Goal: Task Accomplishment & Management: Use online tool/utility

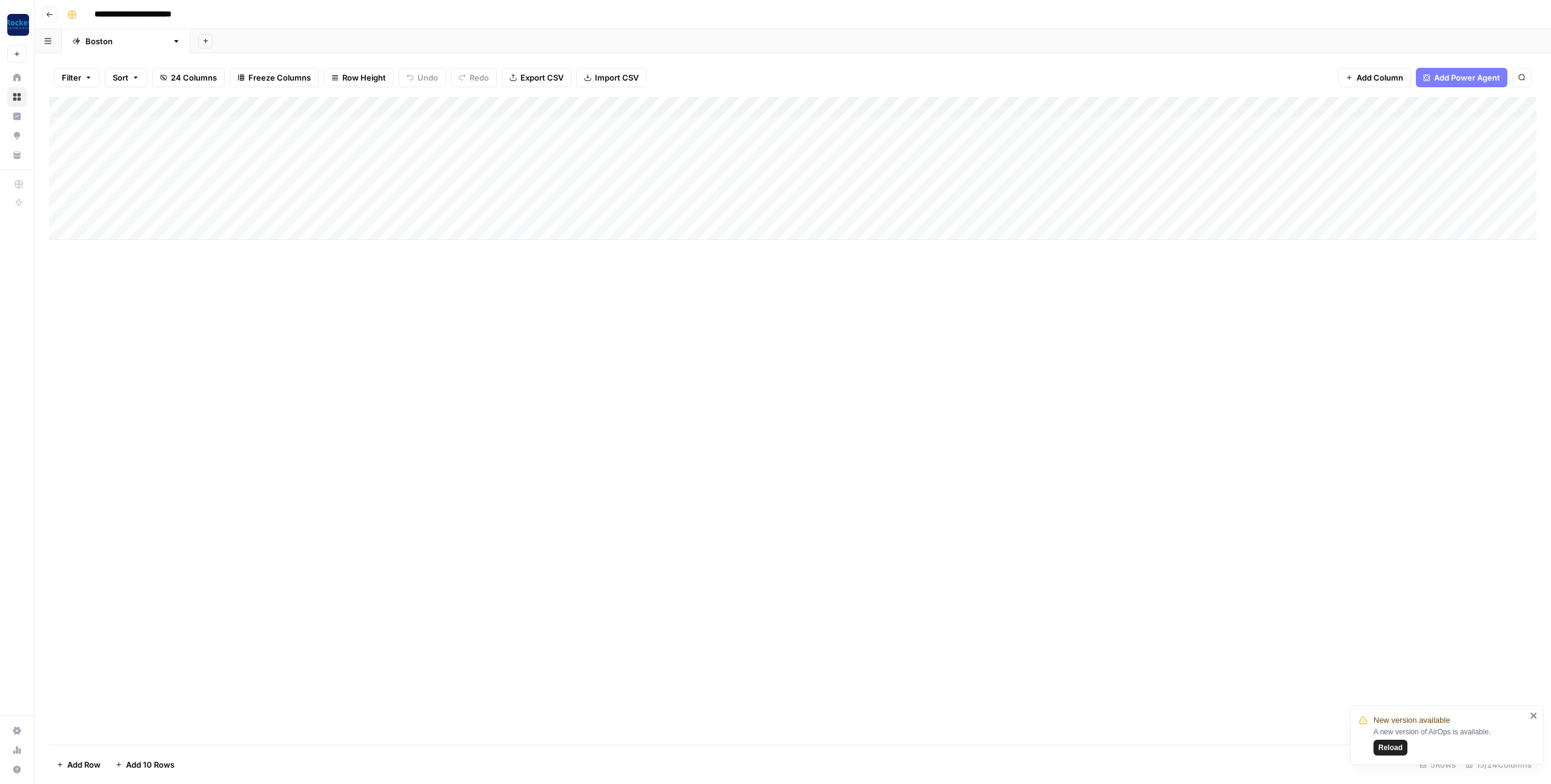
click at [980, 343] on div "Add Column" at bounding box center [792, 420] width 1487 height 647
click at [145, 141] on div "Add Column" at bounding box center [792, 168] width 1487 height 143
click at [123, 232] on div "Add Column" at bounding box center [792, 168] width 1487 height 143
click at [176, 148] on div "Add Column" at bounding box center [792, 178] width 1487 height 163
drag, startPoint x: 177, startPoint y: 149, endPoint x: 266, endPoint y: 146, distance: 89.1
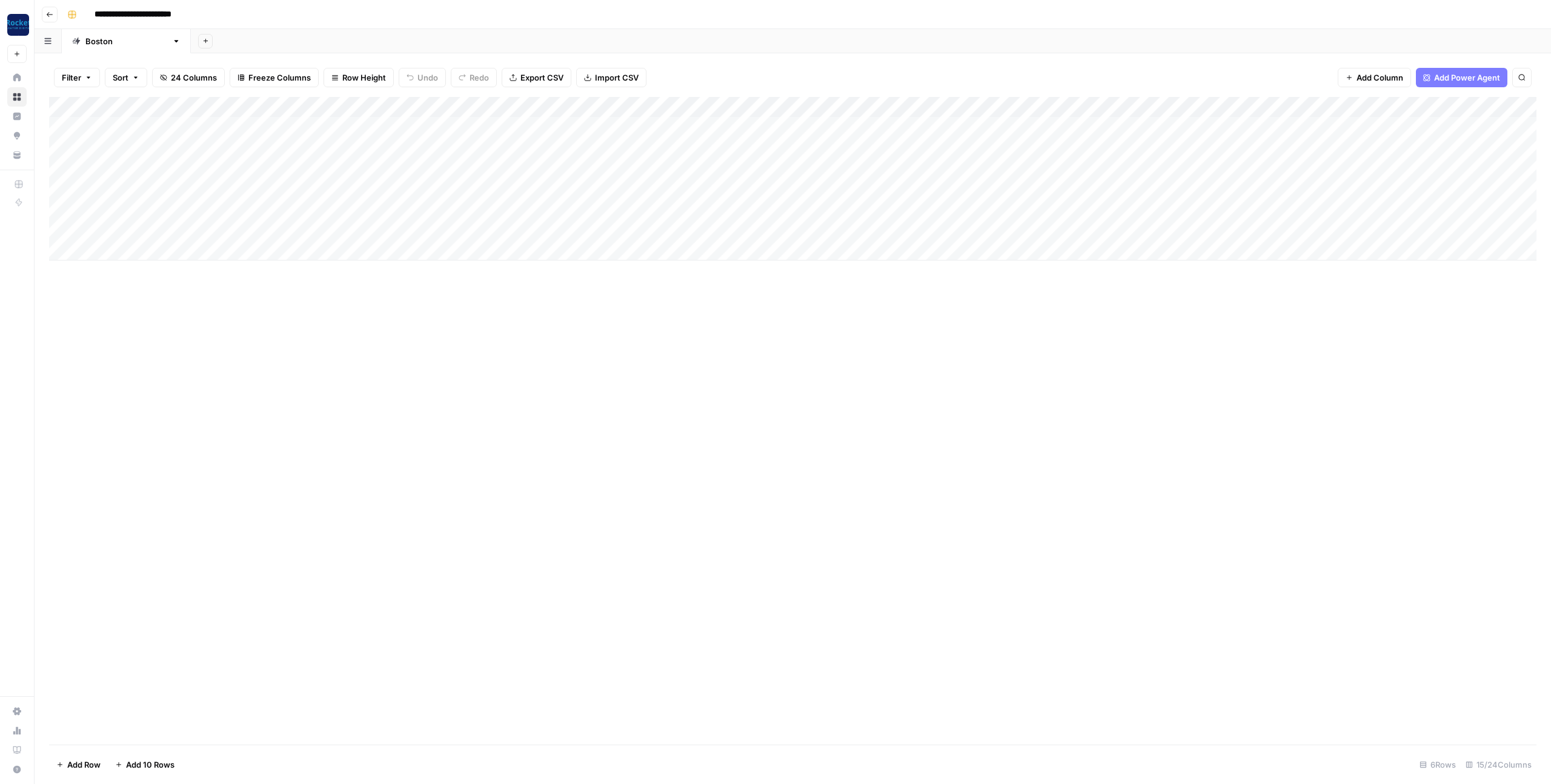
click at [266, 146] on div "Add Column" at bounding box center [792, 178] width 1487 height 163
click at [758, 449] on div "Add Column" at bounding box center [792, 420] width 1487 height 647
click at [714, 147] on div "Add Column" at bounding box center [792, 178] width 1487 height 163
drag, startPoint x: 963, startPoint y: 404, endPoint x: 934, endPoint y: 398, distance: 29.6
click at [962, 404] on div "Add Column" at bounding box center [792, 420] width 1487 height 647
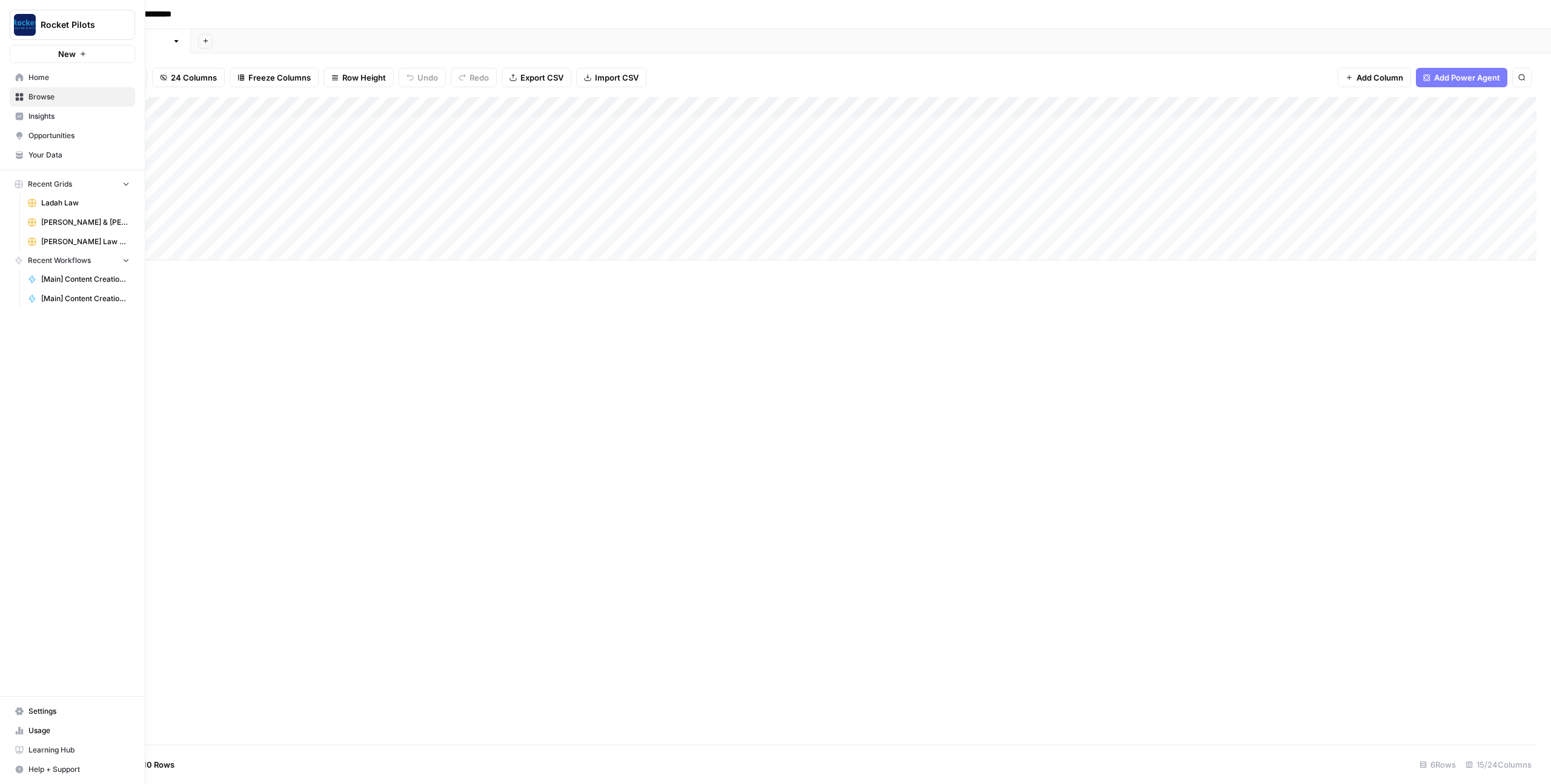
click at [62, 207] on span "Ladah Law" at bounding box center [85, 203] width 89 height 11
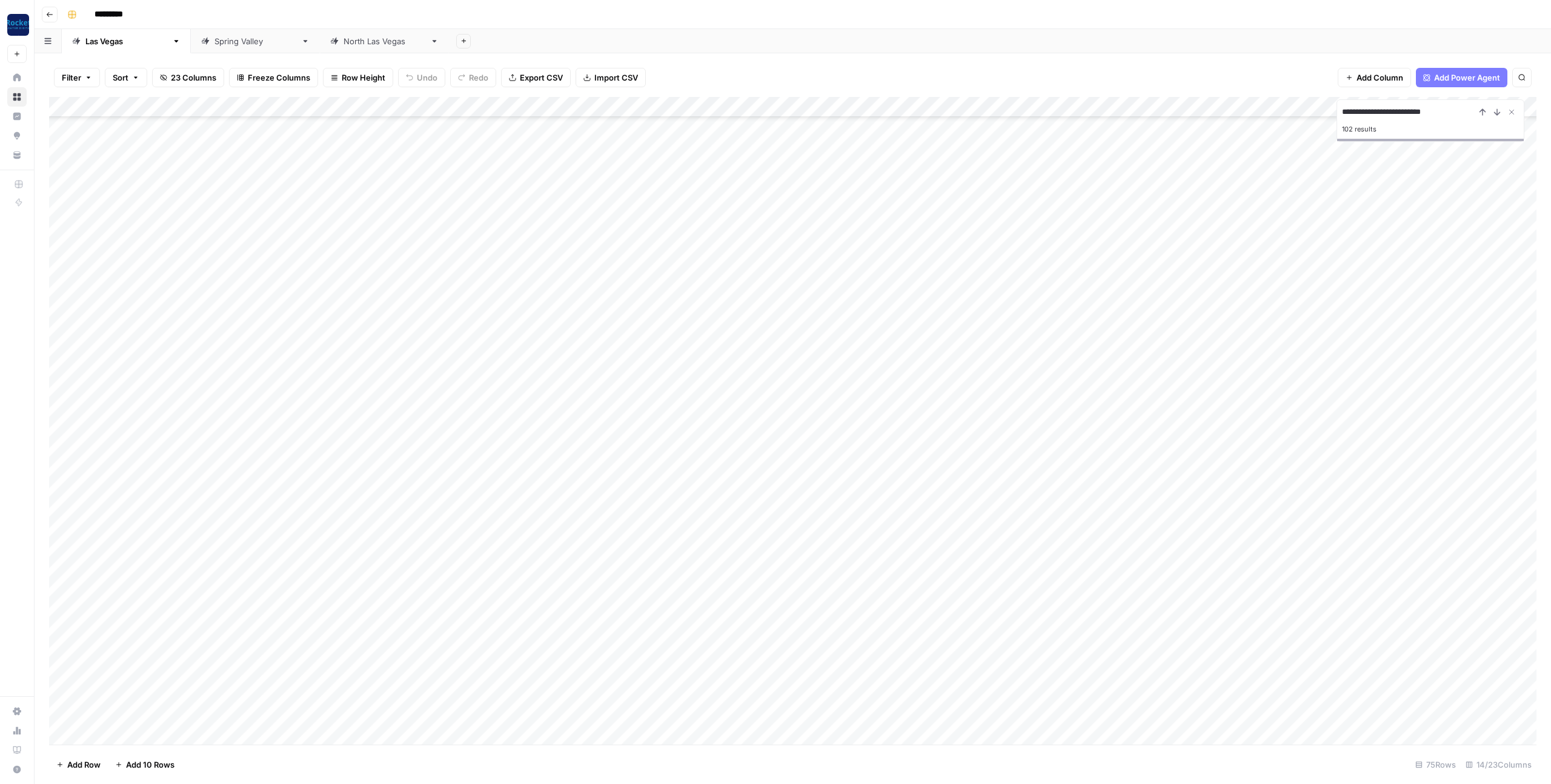
scroll to position [937, 0]
type input "**********"
click at [195, 47] on link "Spring Valley" at bounding box center [255, 41] width 129 height 24
click at [96, 44] on div "Las Vegas" at bounding box center [126, 41] width 82 height 12
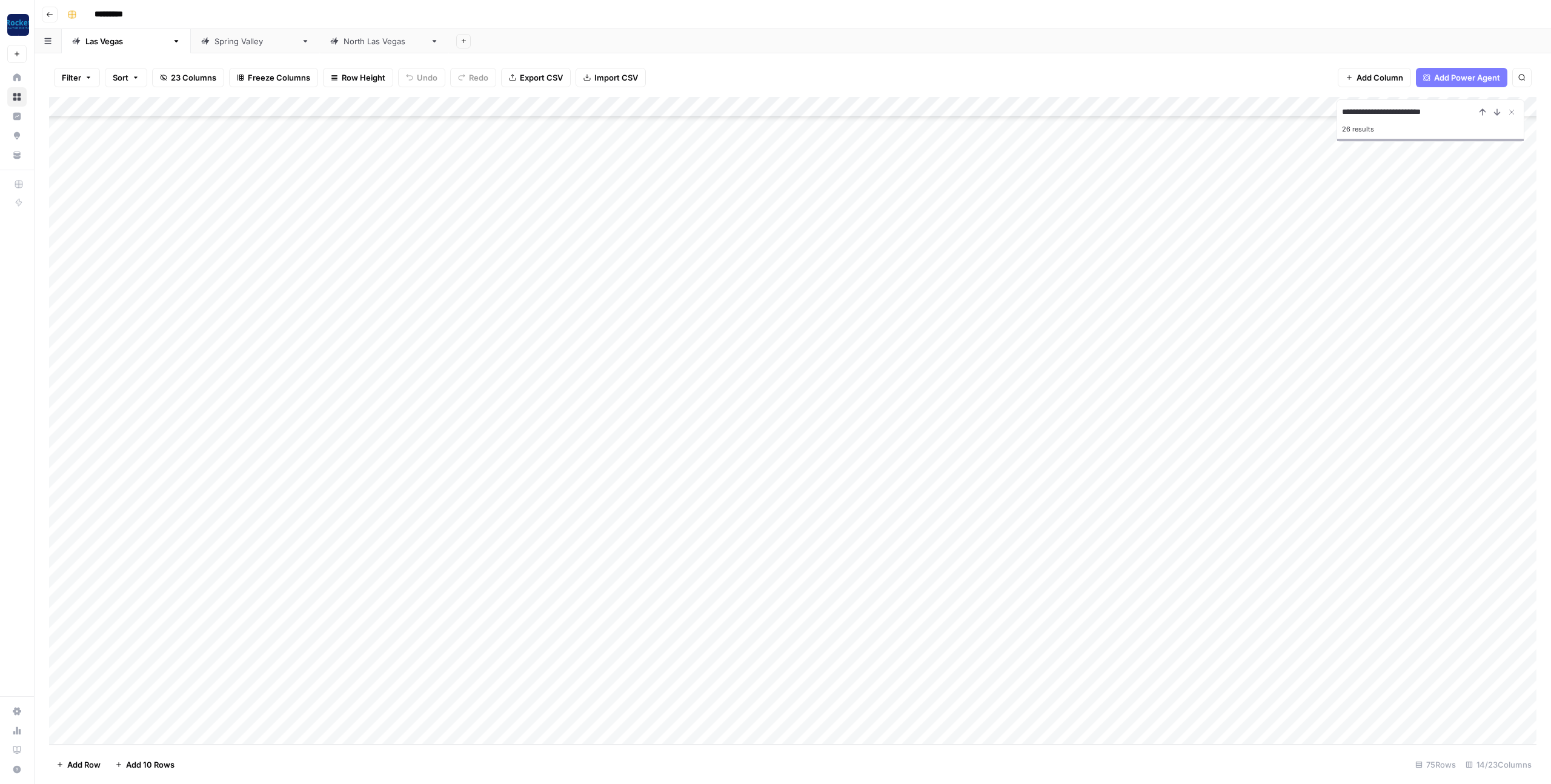
click at [1444, 110] on input "**********" at bounding box center [1409, 112] width 134 height 15
type input "**********"
click at [369, 548] on div "Add Column" at bounding box center [792, 420] width 1487 height 647
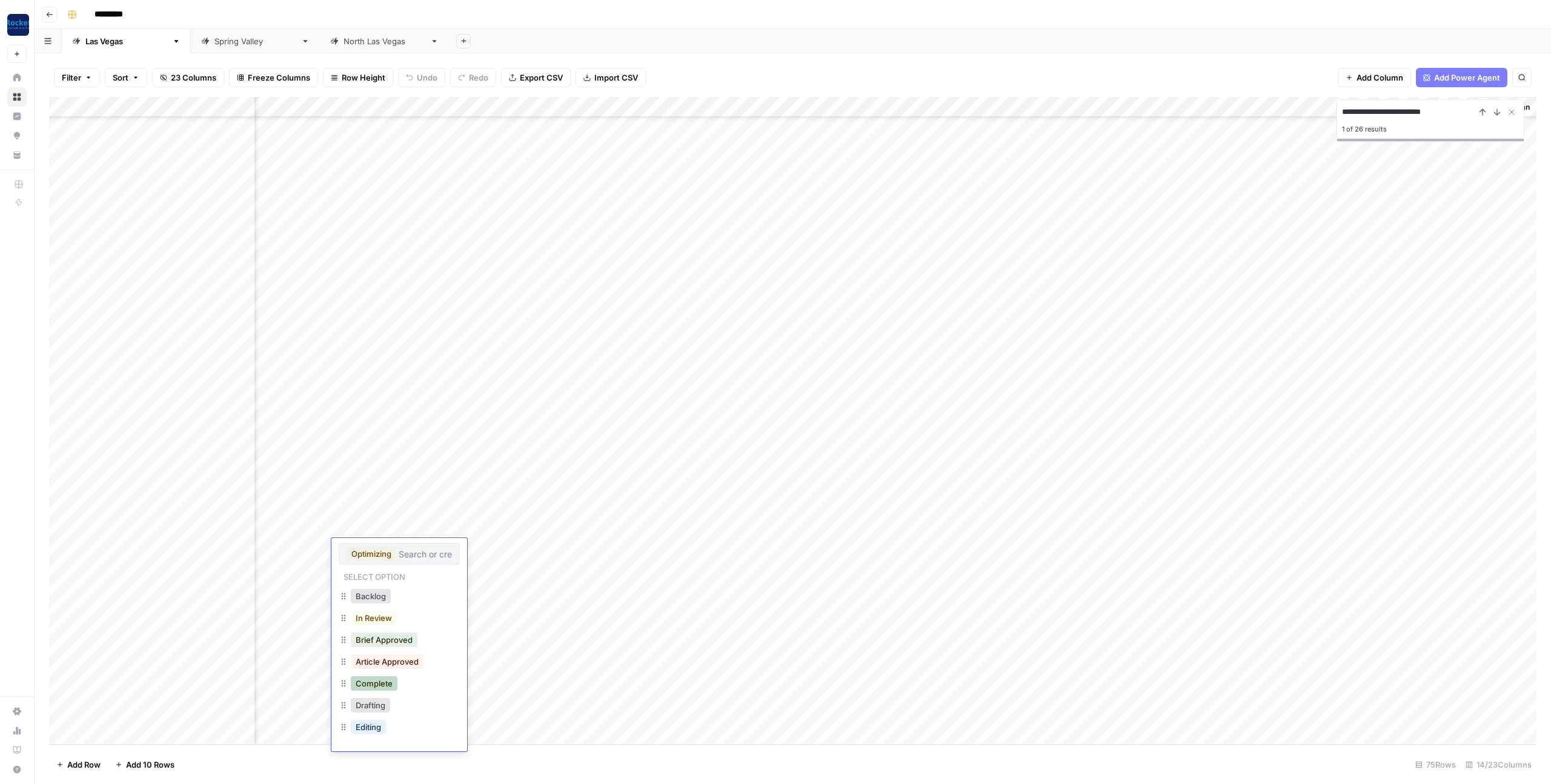
click at [381, 687] on button "Complete" at bounding box center [374, 683] width 46 height 15
click at [375, 570] on div "Add Column" at bounding box center [792, 420] width 1487 height 647
click at [382, 570] on div "Add Column" at bounding box center [792, 420] width 1487 height 647
click at [377, 701] on button "Complete" at bounding box center [374, 704] width 46 height 15
drag, startPoint x: 423, startPoint y: 579, endPoint x: 422, endPoint y: 588, distance: 9.1
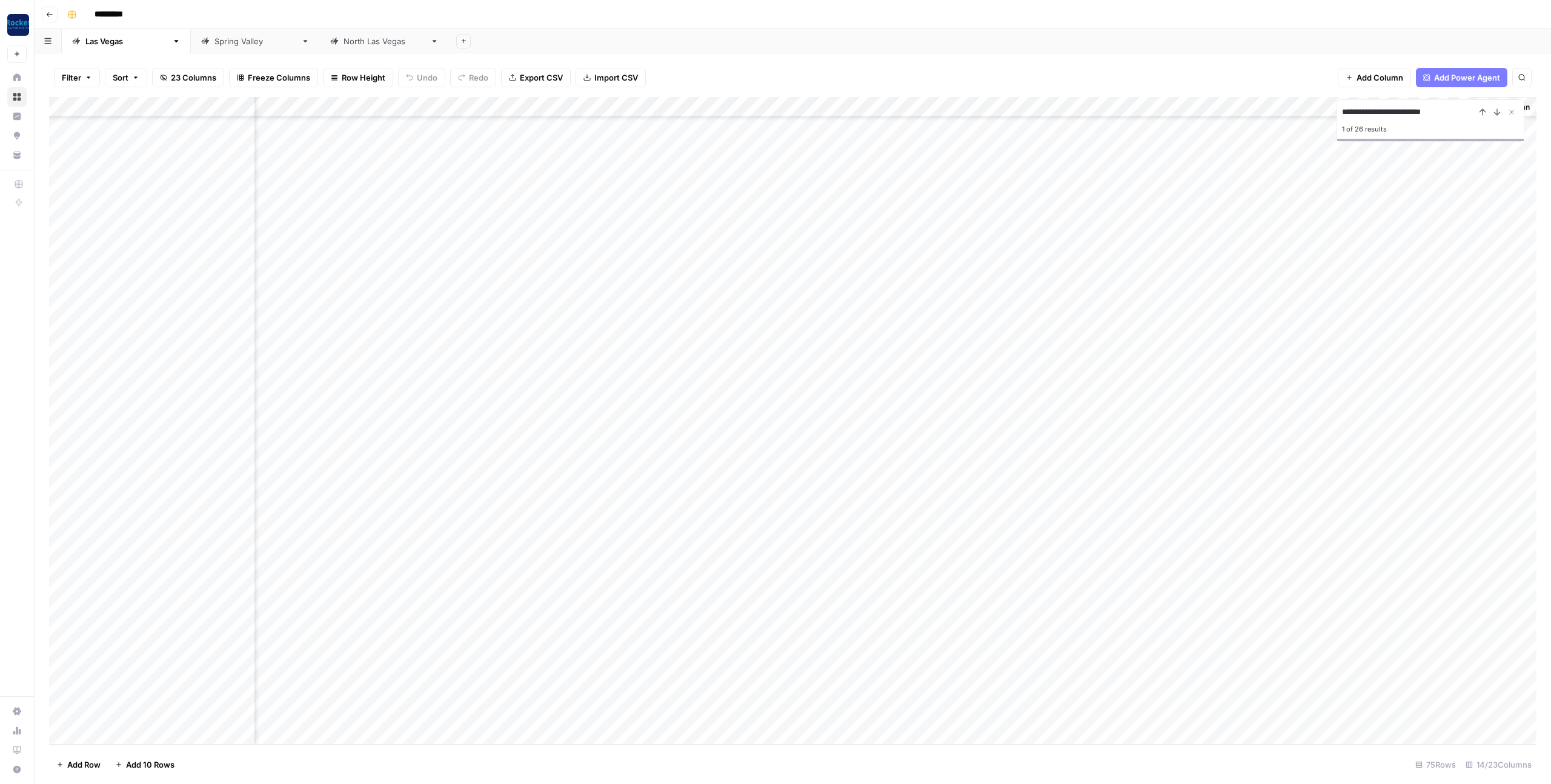
click at [422, 588] on div "Add Column" at bounding box center [792, 420] width 1487 height 647
drag, startPoint x: 423, startPoint y: 597, endPoint x: 412, endPoint y: 686, distance: 89.7
click at [412, 686] on div "Add Column" at bounding box center [792, 420] width 1487 height 647
click at [402, 304] on div "Add Column" at bounding box center [792, 420] width 1487 height 647
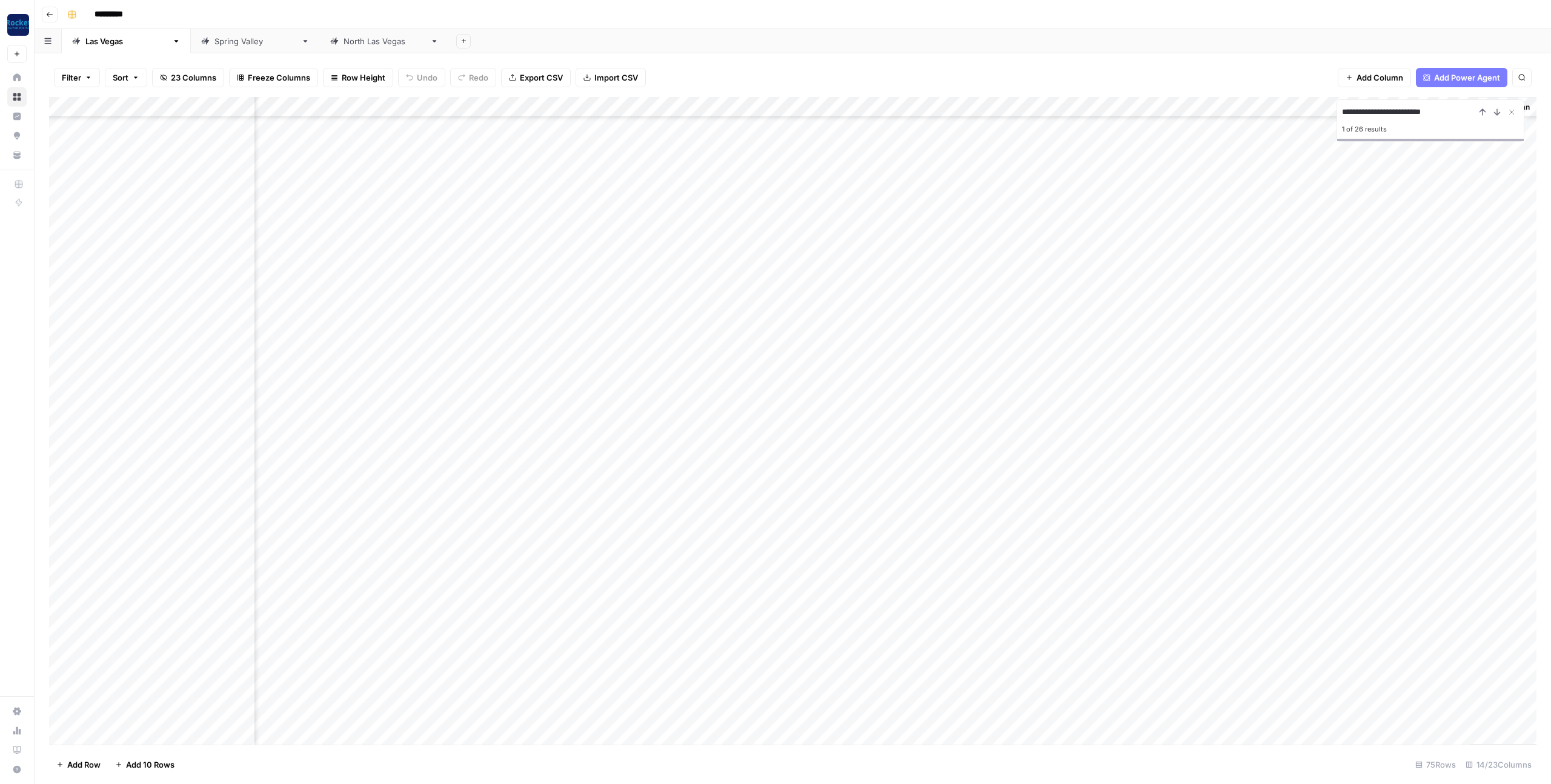
drag, startPoint x: 424, startPoint y: 315, endPoint x: 423, endPoint y: 328, distance: 13.0
click at [423, 328] on div "Add Column" at bounding box center [792, 420] width 1487 height 647
click at [410, 354] on div "Add Column" at bounding box center [792, 420] width 1487 height 647
drag, startPoint x: 423, startPoint y: 359, endPoint x: 410, endPoint y: 442, distance: 84.0
click at [416, 425] on div "Add Column" at bounding box center [792, 420] width 1487 height 647
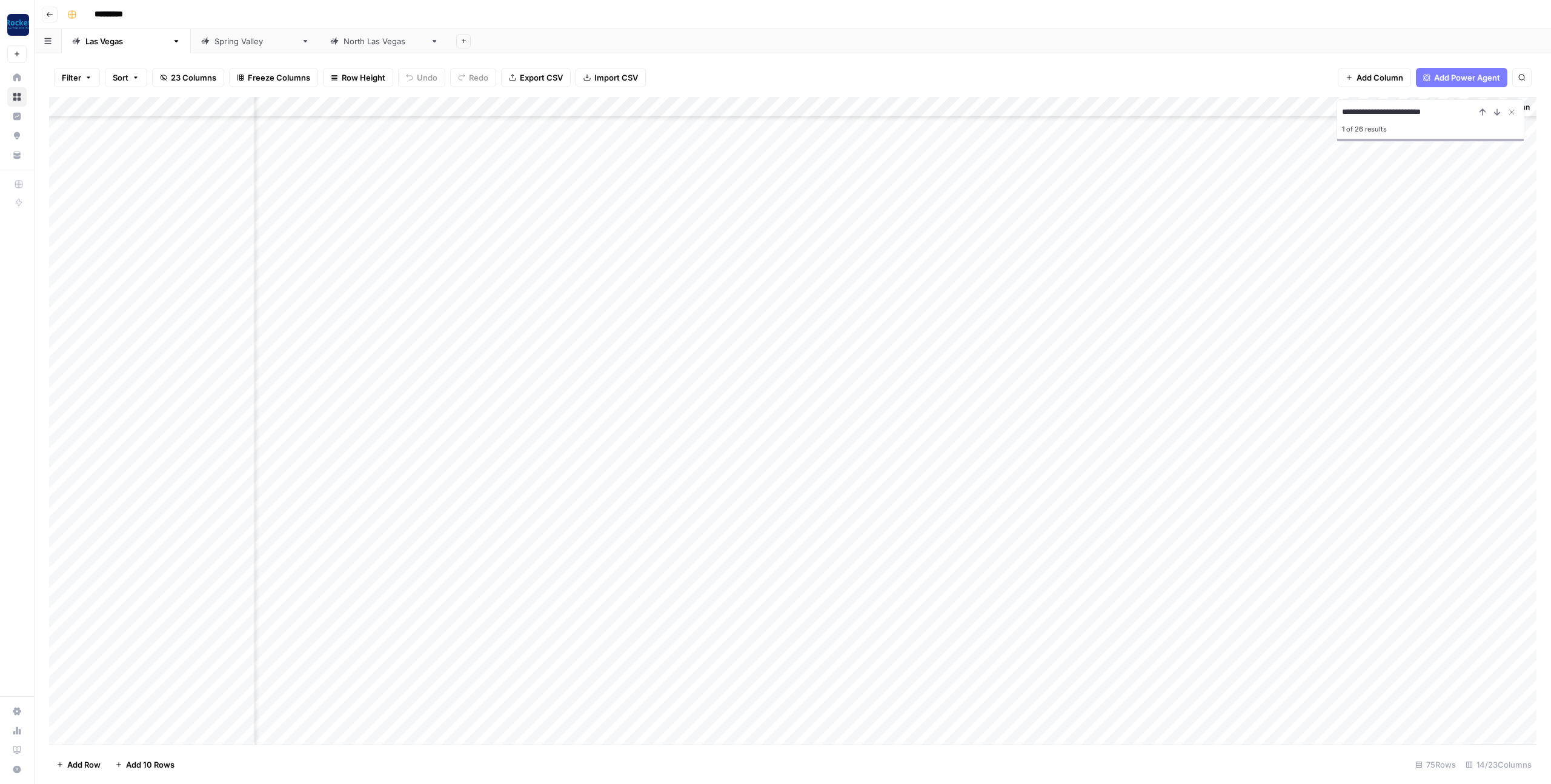
click at [417, 452] on div "Add Column" at bounding box center [792, 420] width 1487 height 647
drag, startPoint x: 421, startPoint y: 462, endPoint x: 421, endPoint y: 471, distance: 9.0
click at [421, 471] on div "Add Column" at bounding box center [792, 420] width 1487 height 647
click at [343, 42] on div "North Las Vegas" at bounding box center [384, 41] width 82 height 12
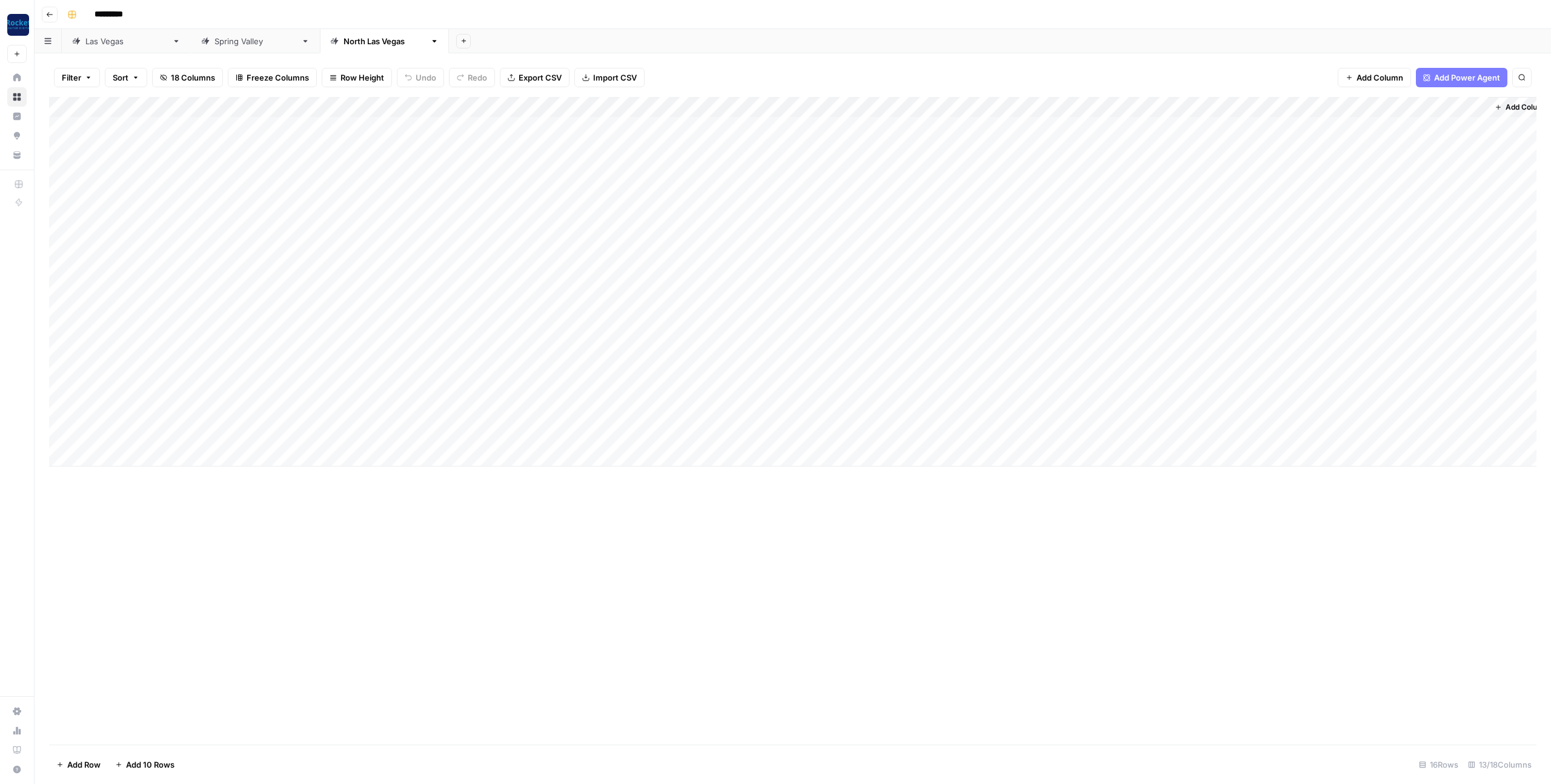
click at [207, 47] on link "Spring Valley" at bounding box center [255, 41] width 129 height 24
click at [113, 49] on link "Las Vegas" at bounding box center [126, 41] width 129 height 24
